Goal: Transaction & Acquisition: Book appointment/travel/reservation

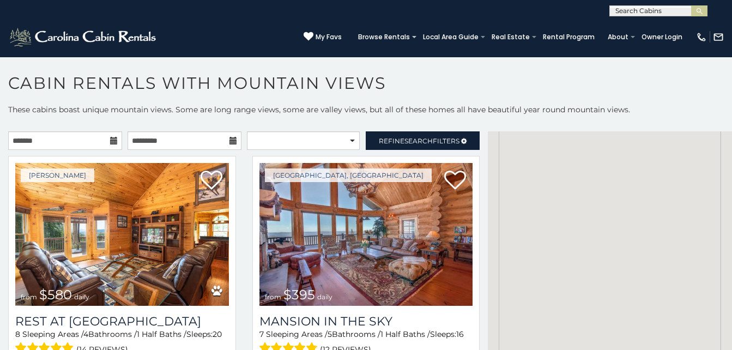
click at [112, 141] on icon at bounding box center [114, 141] width 8 height 8
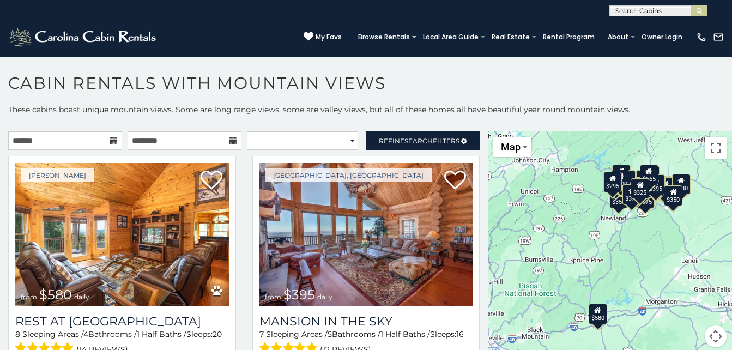
click at [113, 137] on icon at bounding box center [114, 141] width 8 height 8
click at [104, 138] on input "text" at bounding box center [65, 140] width 114 height 19
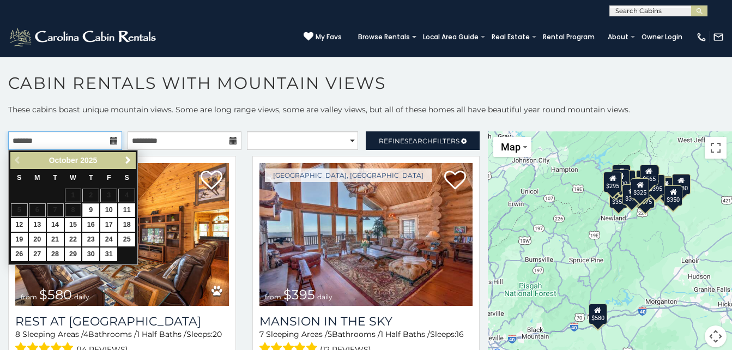
click at [104, 138] on input "text" at bounding box center [65, 140] width 114 height 19
click at [129, 156] on span "Next" at bounding box center [128, 160] width 9 height 9
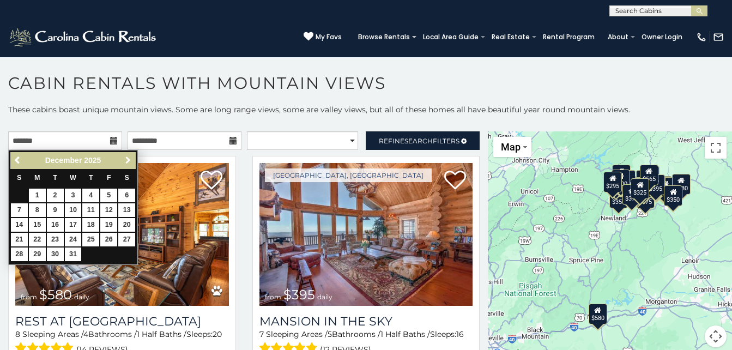
click at [129, 156] on span "Next" at bounding box center [128, 160] width 9 height 9
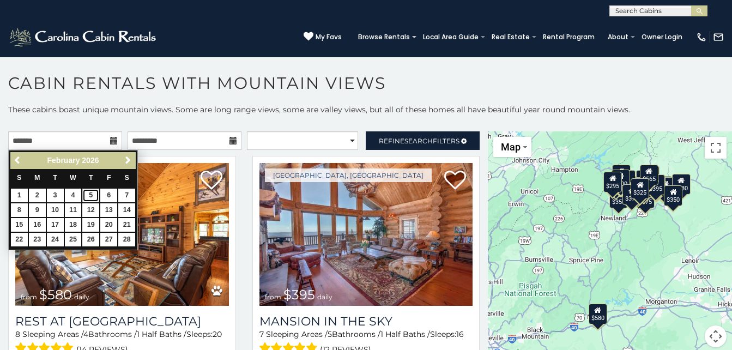
click at [87, 191] on link "5" at bounding box center [90, 196] width 17 height 14
type input "**********"
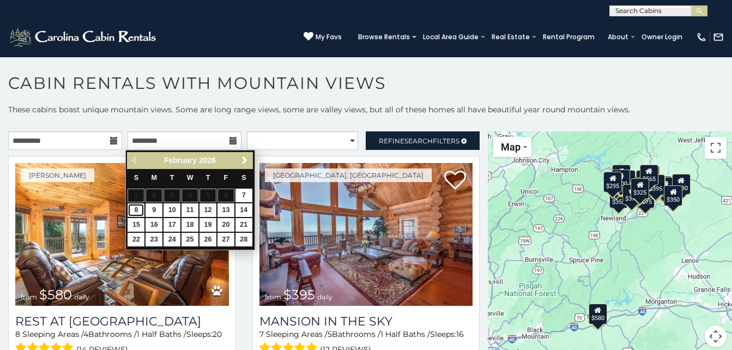
click at [135, 207] on link "8" at bounding box center [136, 210] width 17 height 14
type input "**********"
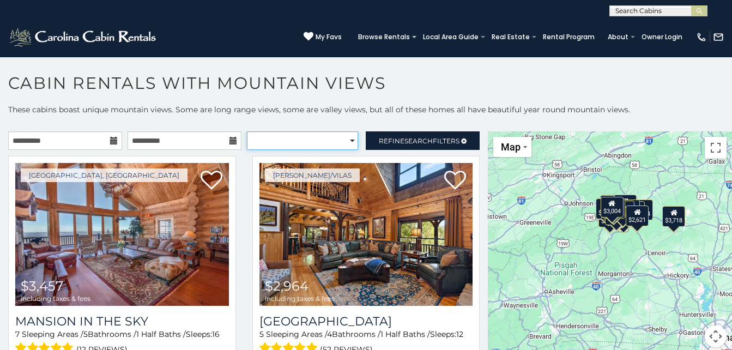
click at [349, 141] on select "**********" at bounding box center [303, 140] width 112 height 19
click at [387, 133] on link "Refine Search Filters" at bounding box center [423, 140] width 114 height 19
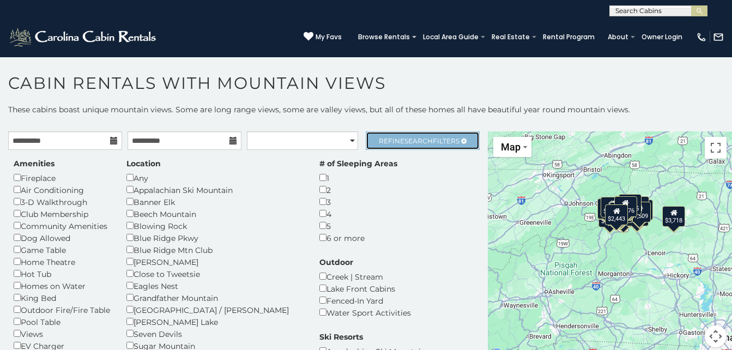
click at [405, 137] on span "Search" at bounding box center [419, 141] width 28 height 8
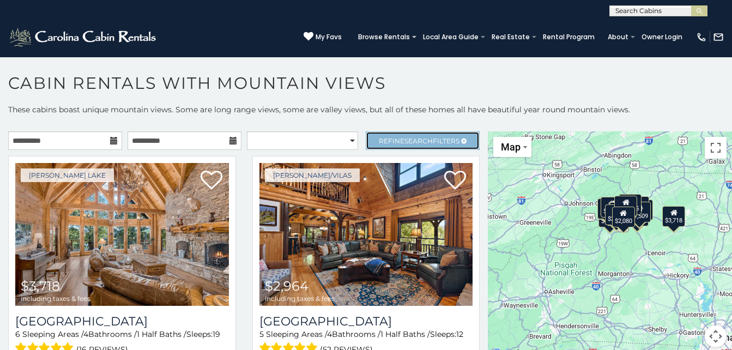
click at [379, 137] on span "Refine Search Filters" at bounding box center [419, 141] width 81 height 8
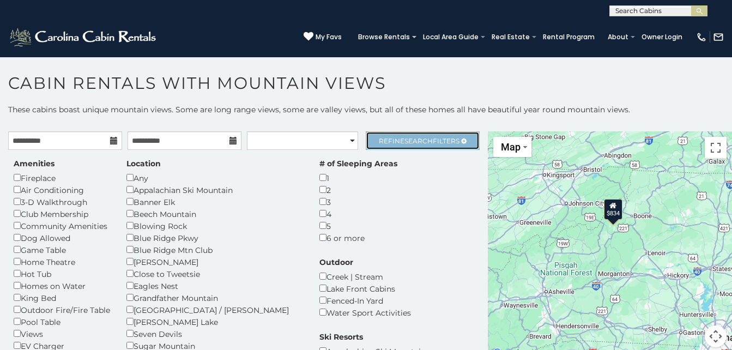
click at [379, 134] on link "Refine Search Filters" at bounding box center [423, 140] width 114 height 19
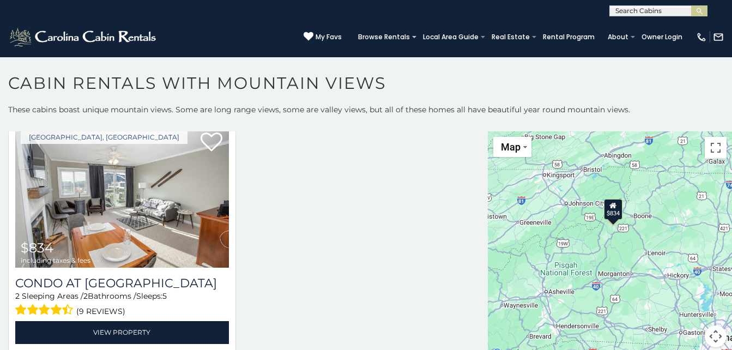
scroll to position [39, 0]
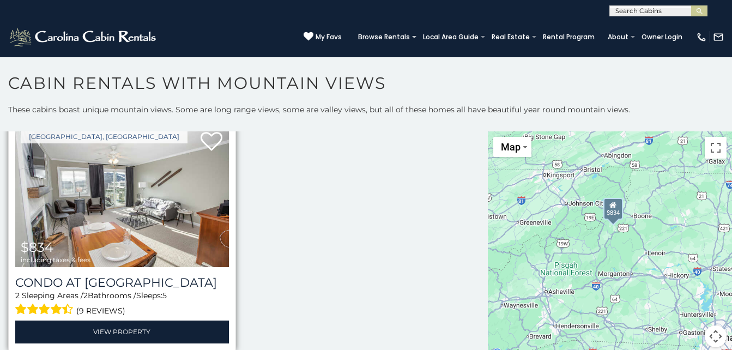
click at [111, 293] on div "2 Sleeping Areas / 2 Bathrooms / Sleeps: 5 (9 reviews)" at bounding box center [122, 304] width 214 height 28
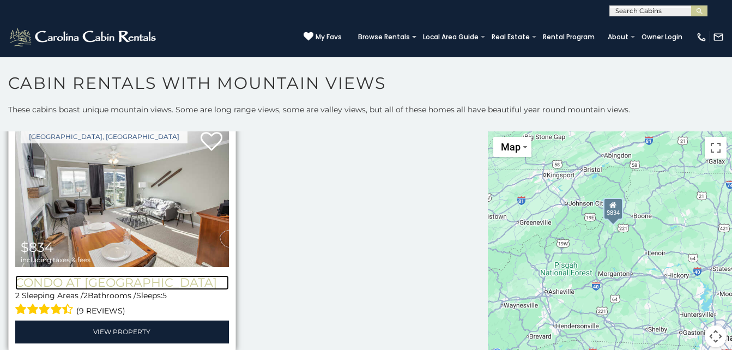
click at [137, 280] on h3 "Condo at [GEOGRAPHIC_DATA]" at bounding box center [122, 282] width 214 height 15
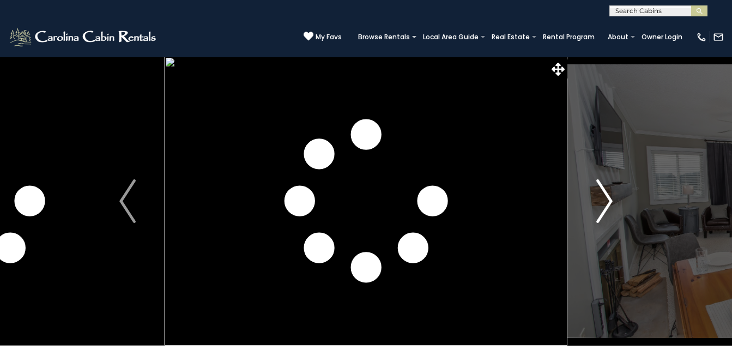
click at [607, 194] on img "Next" at bounding box center [604, 201] width 16 height 44
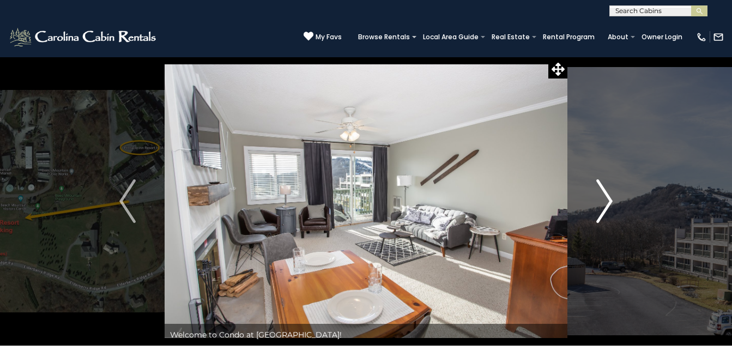
click at [607, 196] on img "Next" at bounding box center [604, 201] width 16 height 44
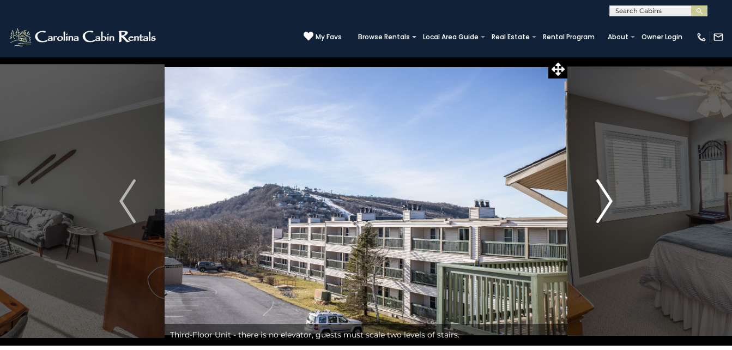
click at [611, 199] on img "Next" at bounding box center [604, 201] width 16 height 44
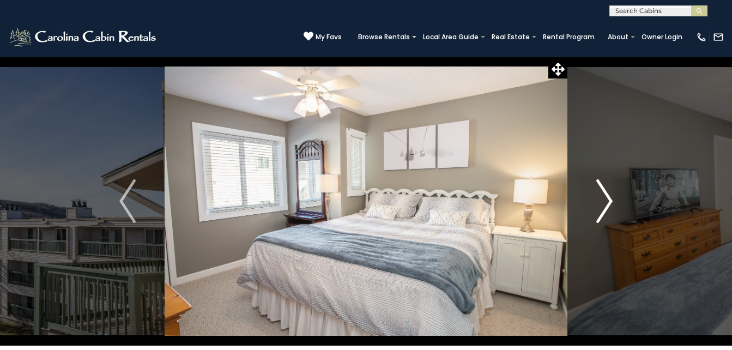
click at [614, 203] on button "Next" at bounding box center [605, 201] width 74 height 289
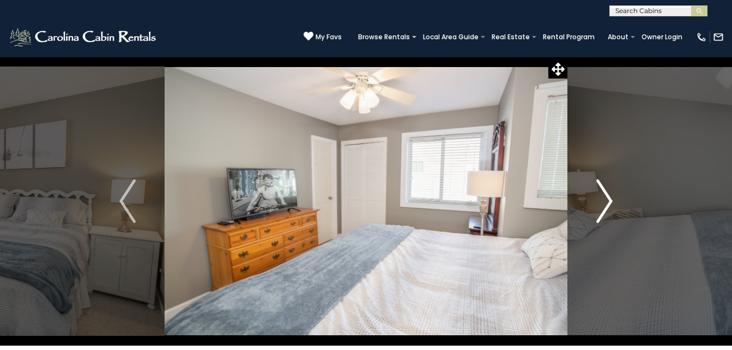
click at [614, 203] on button "Next" at bounding box center [605, 201] width 74 height 289
